Goal: Task Accomplishment & Management: Manage account settings

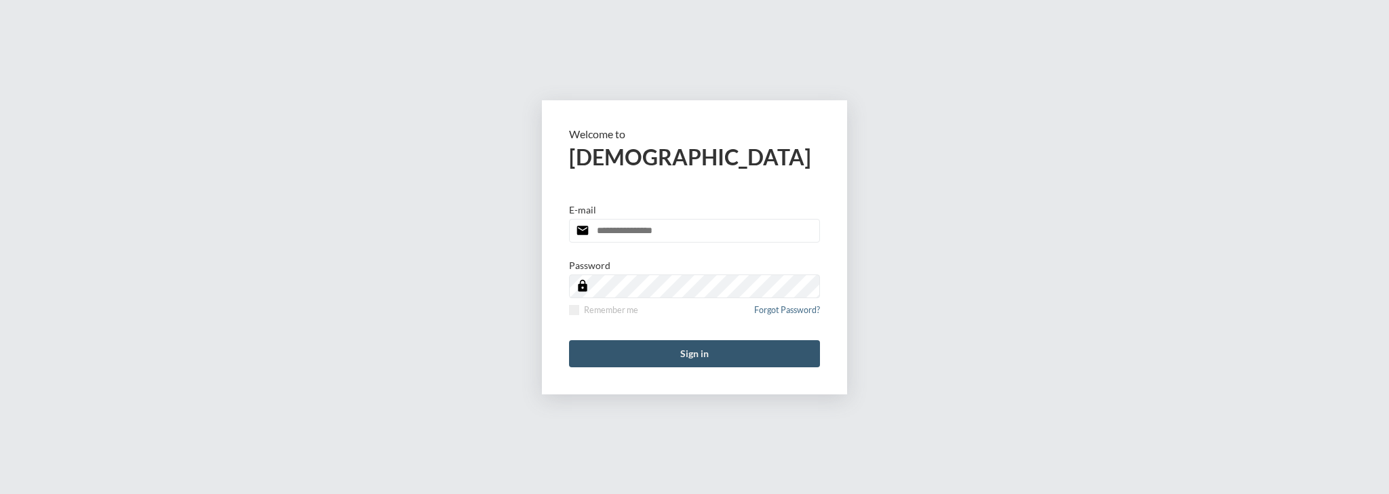
type input "**********"
click at [669, 364] on button "Sign in" at bounding box center [694, 353] width 251 height 27
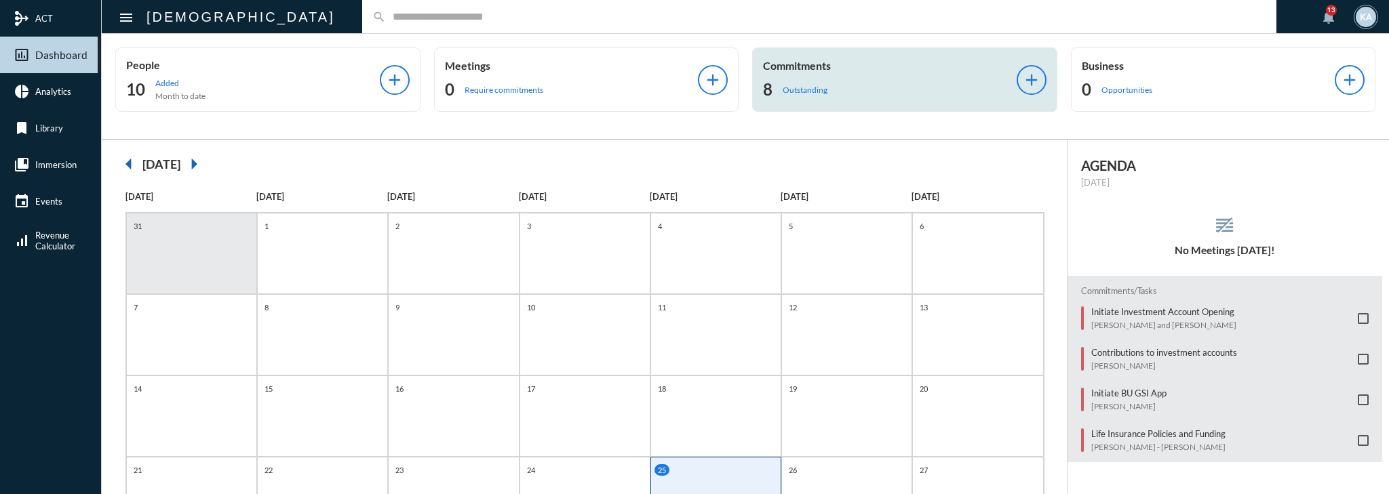
click at [862, 81] on div "8 Outstanding" at bounding box center [890, 90] width 254 height 22
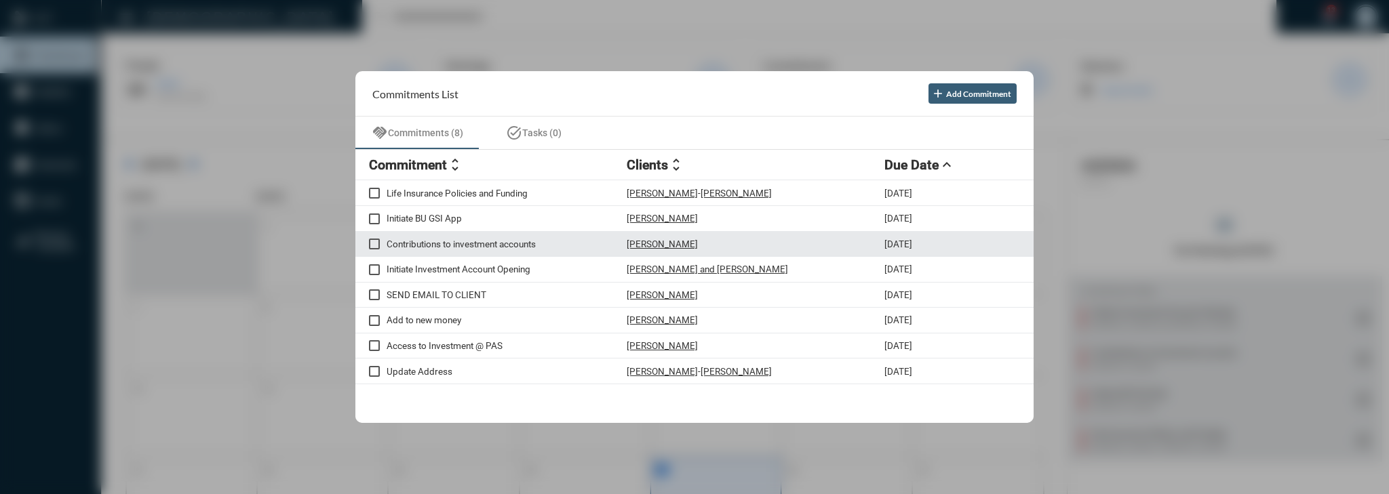
click at [486, 250] on div "Contributions to investment accounts Nina Wurcell 9/25/25" at bounding box center [694, 245] width 678 height 26
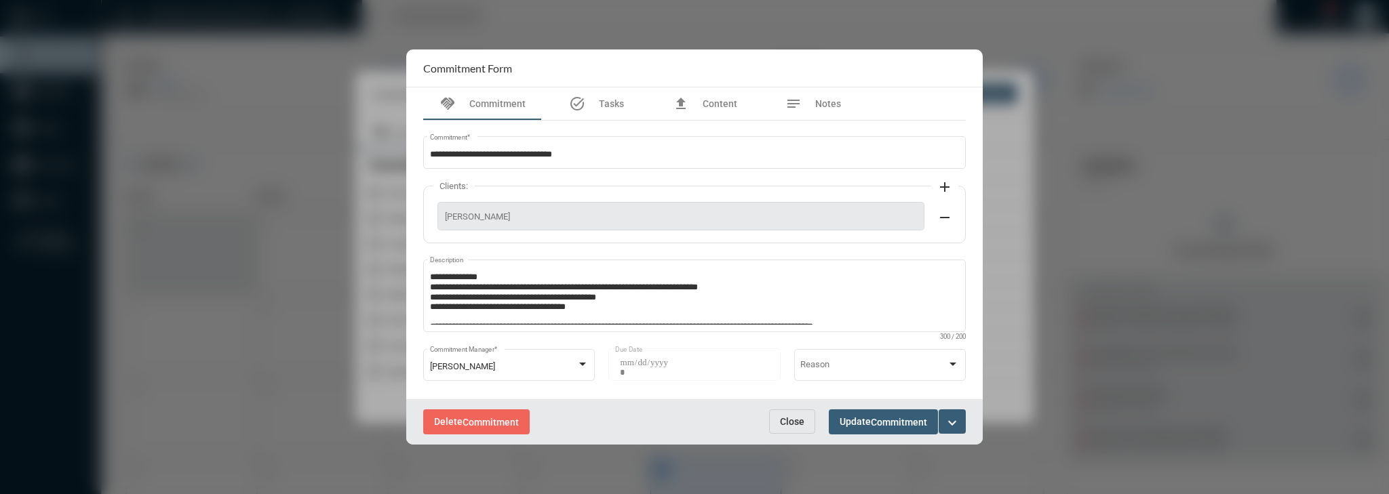
click at [953, 416] on mat-icon "expand_more" at bounding box center [952, 423] width 16 height 16
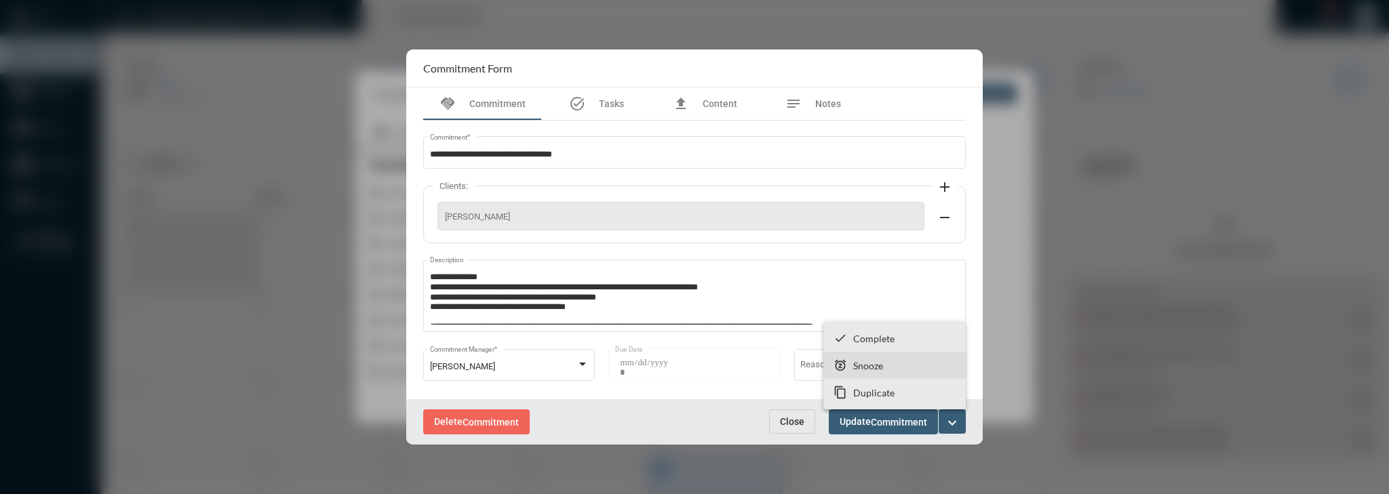
click at [873, 366] on p "Snooze" at bounding box center [868, 366] width 30 height 12
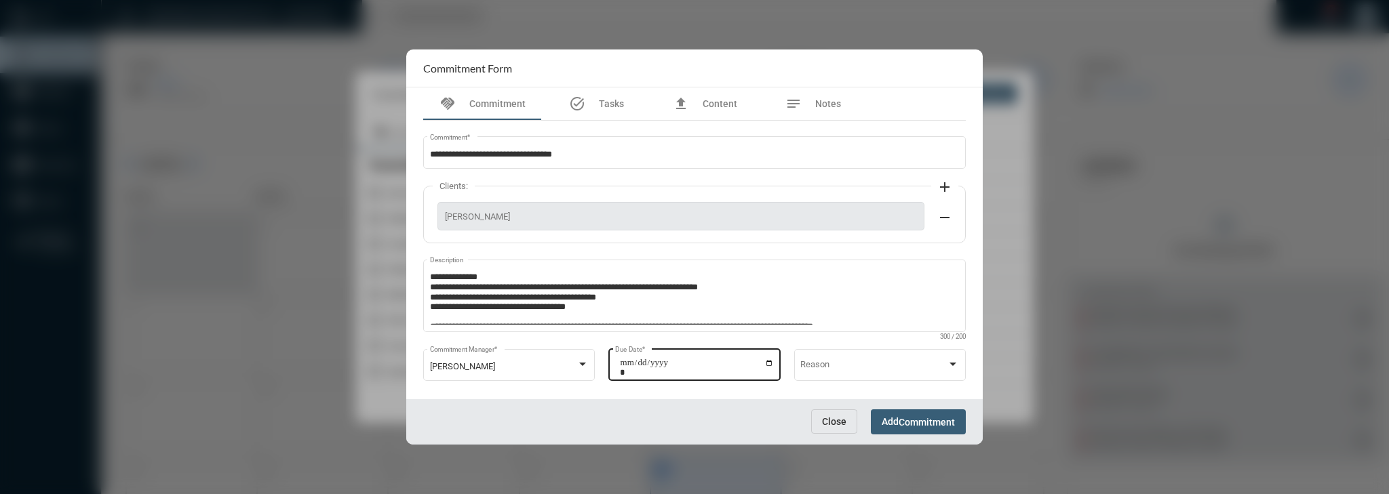
click at [769, 361] on input "**********" at bounding box center [697, 367] width 154 height 19
type input "**********"
click at [903, 412] on button "Add Commitment" at bounding box center [918, 422] width 95 height 25
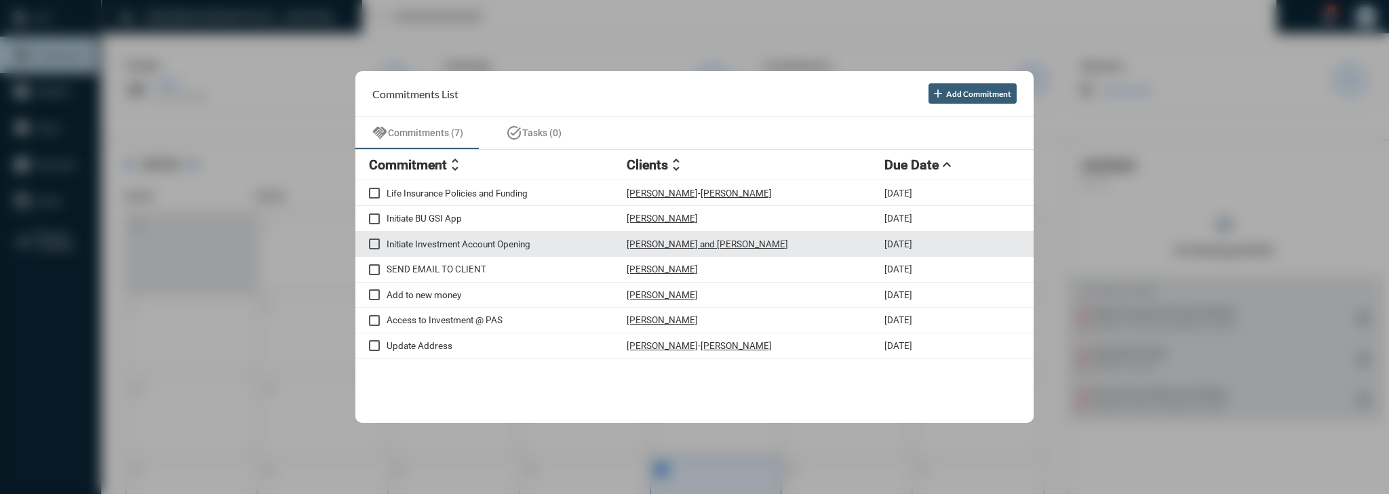
click at [761, 241] on div "Sarah and Evan Grossman" at bounding box center [756, 245] width 258 height 12
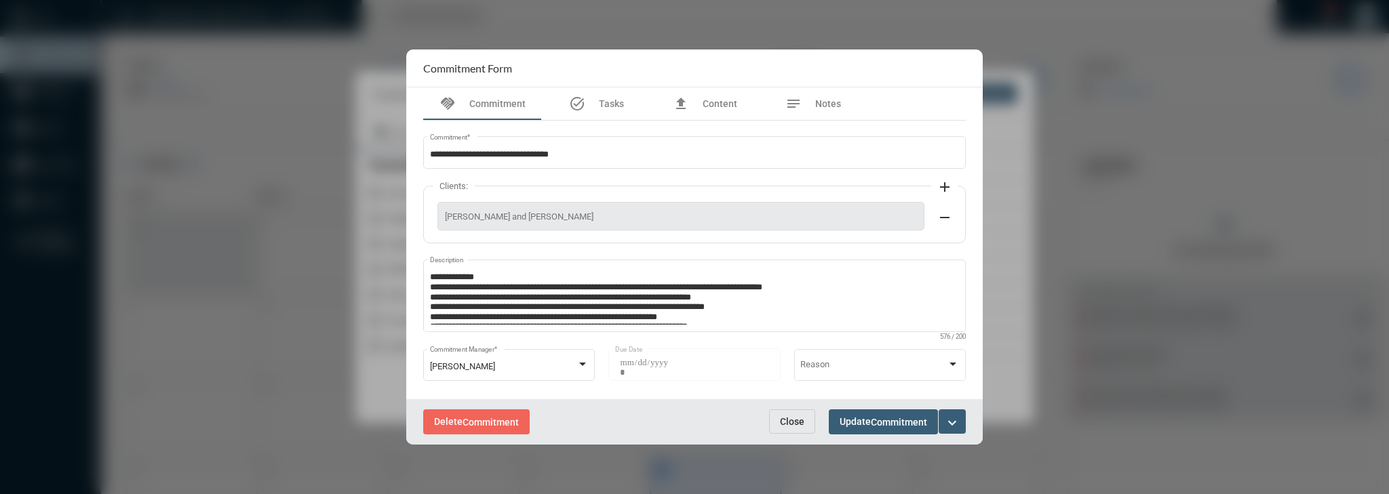
click at [795, 425] on span "Close" at bounding box center [792, 421] width 24 height 11
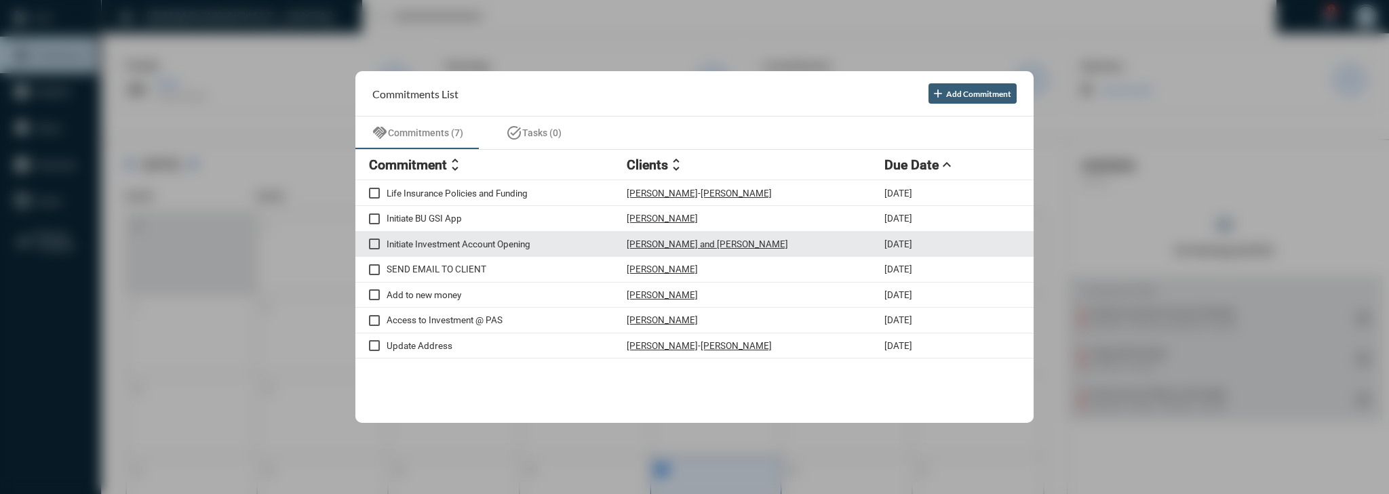
click at [372, 250] on div "Initiate Investment Account Opening Sarah and Evan Grossman 9/25/25" at bounding box center [694, 245] width 678 height 26
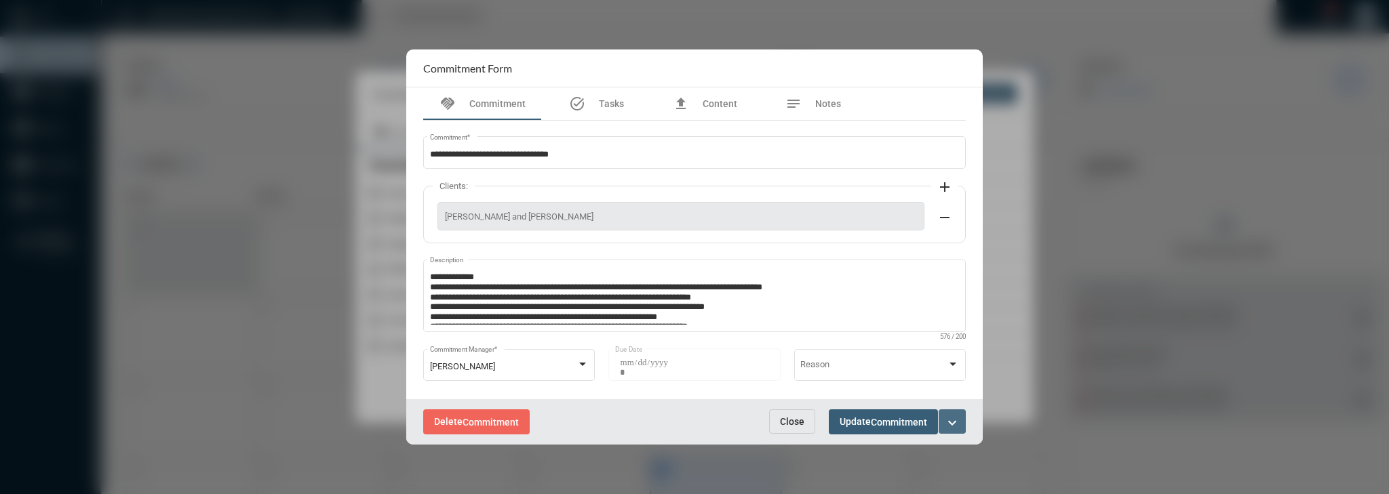
click at [956, 422] on mat-icon "expand_more" at bounding box center [952, 423] width 16 height 16
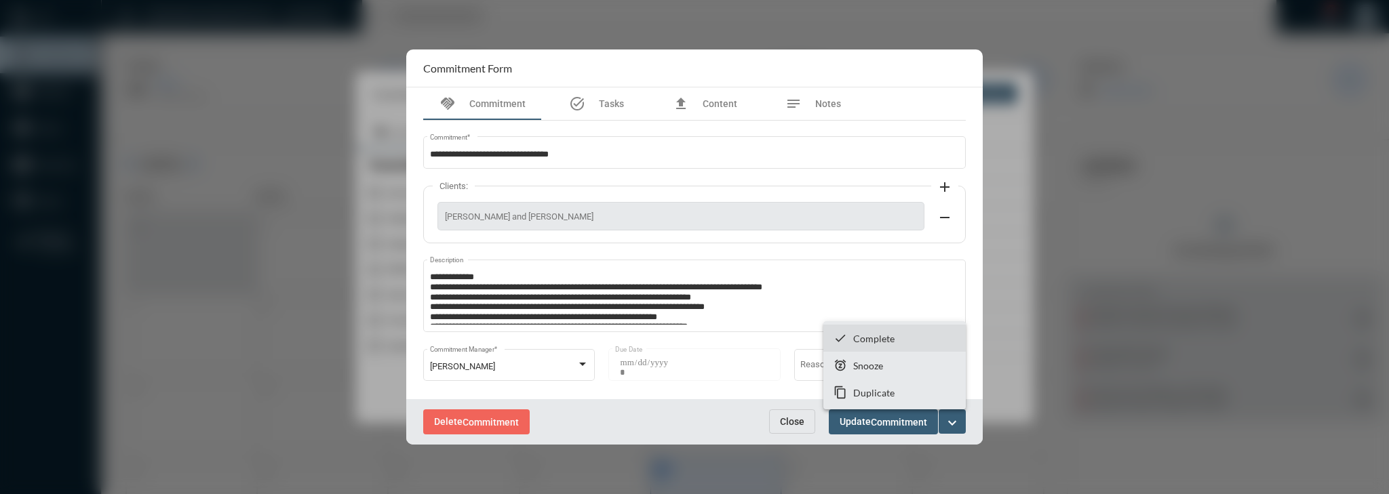
click at [919, 343] on section "checkmark Complete" at bounding box center [894, 338] width 142 height 27
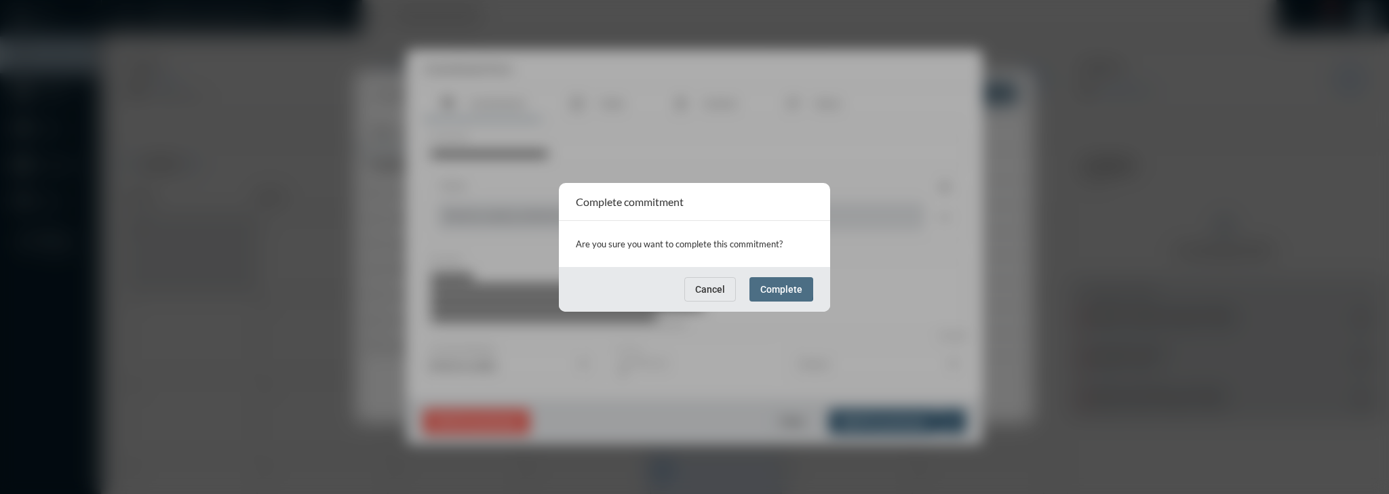
click at [773, 288] on span "Complete" at bounding box center [781, 289] width 42 height 11
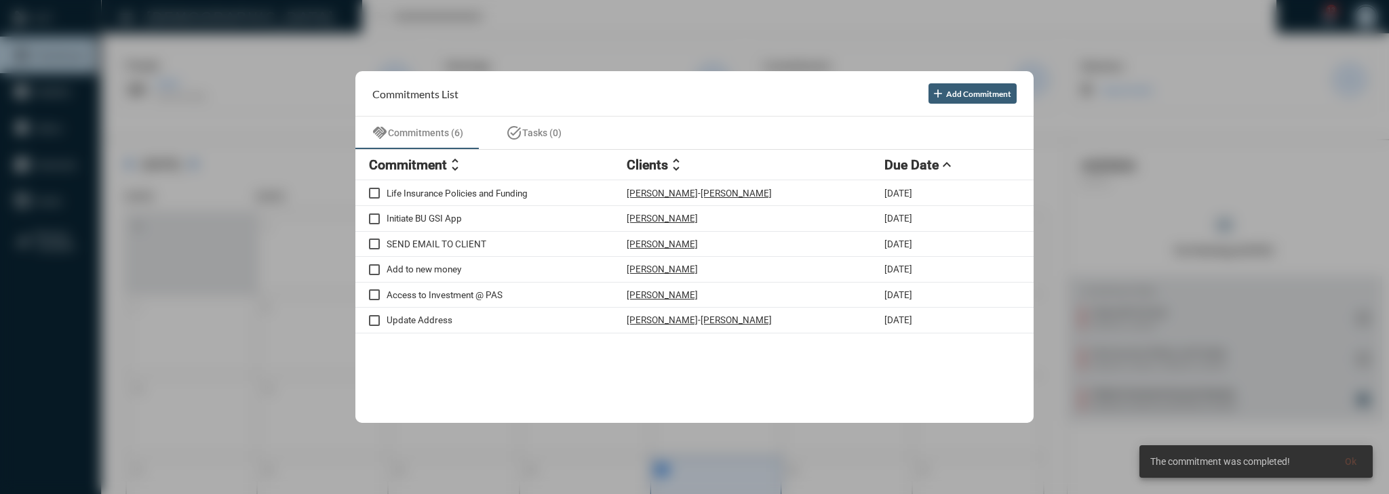
click at [1098, 280] on div at bounding box center [694, 247] width 1389 height 494
